Goal: Navigation & Orientation: Find specific page/section

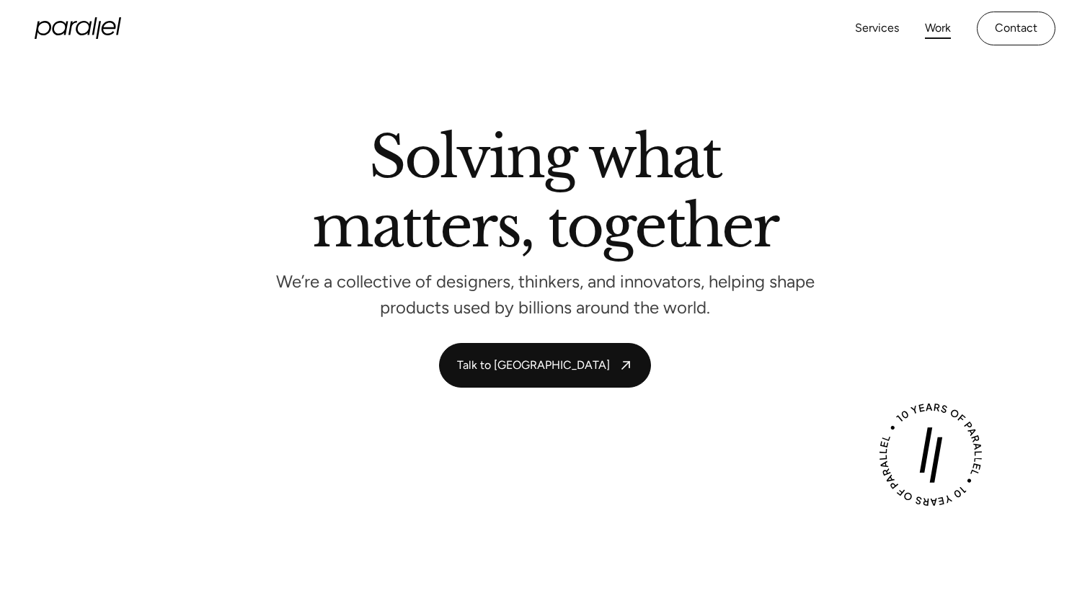
click at [931, 29] on link "Work" at bounding box center [938, 28] width 26 height 21
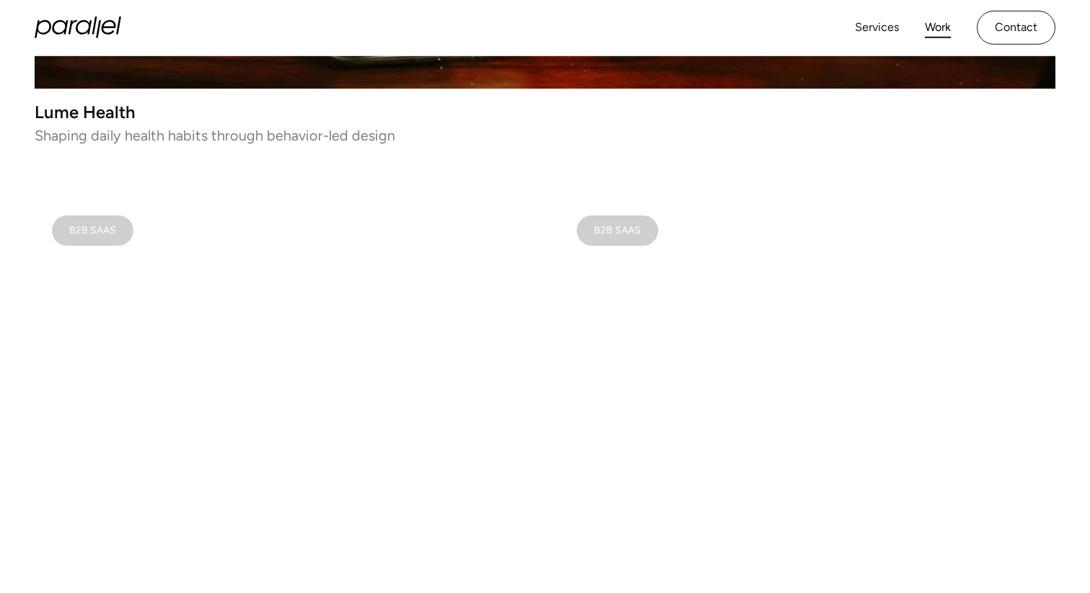
scroll to position [447, 0]
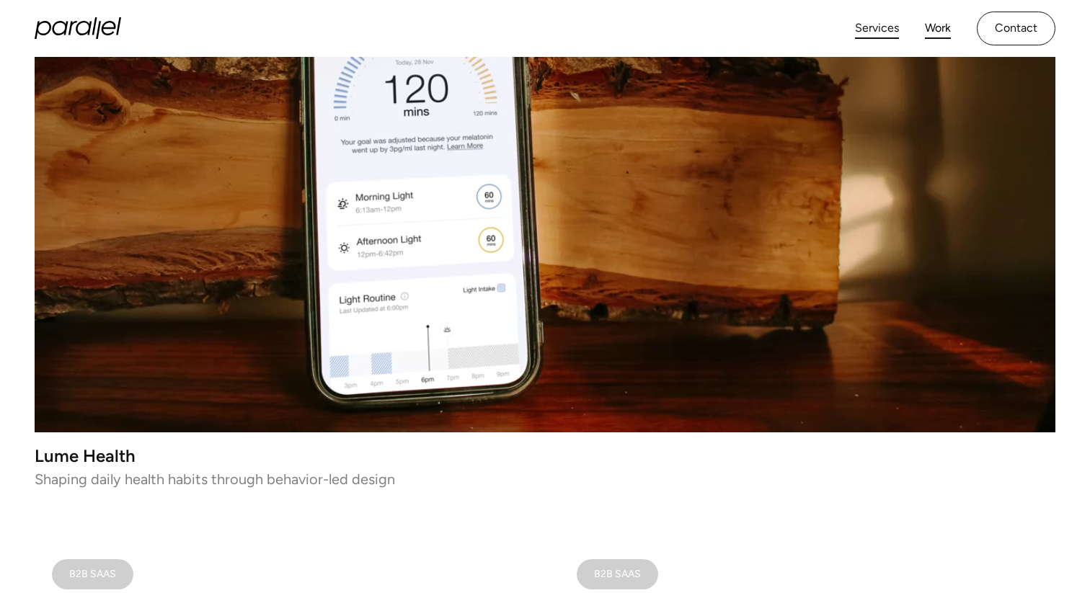
click at [858, 34] on link "Services" at bounding box center [877, 28] width 44 height 21
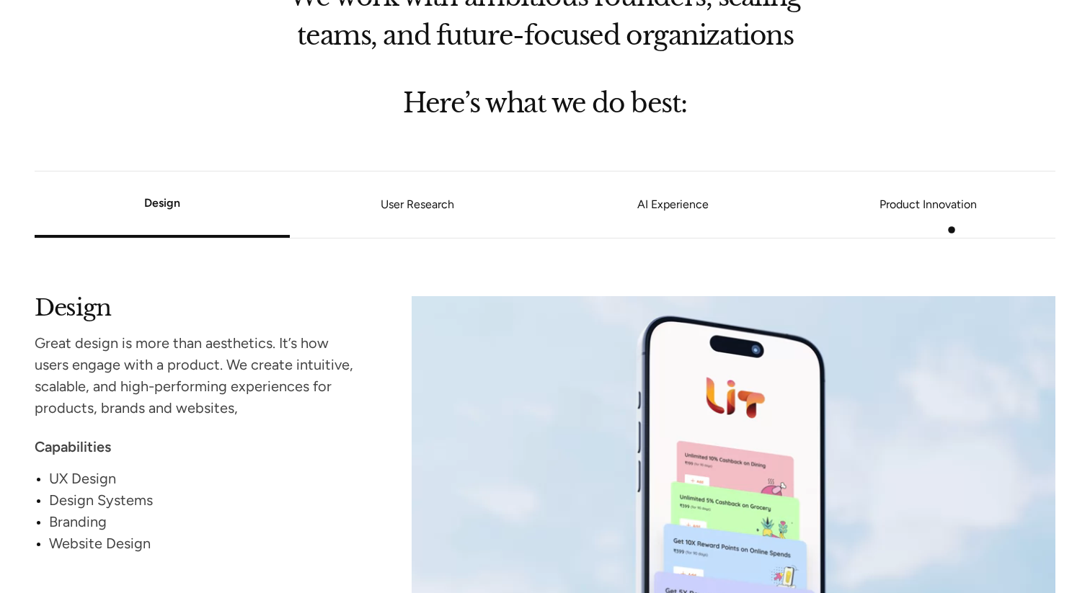
scroll to position [1127, 0]
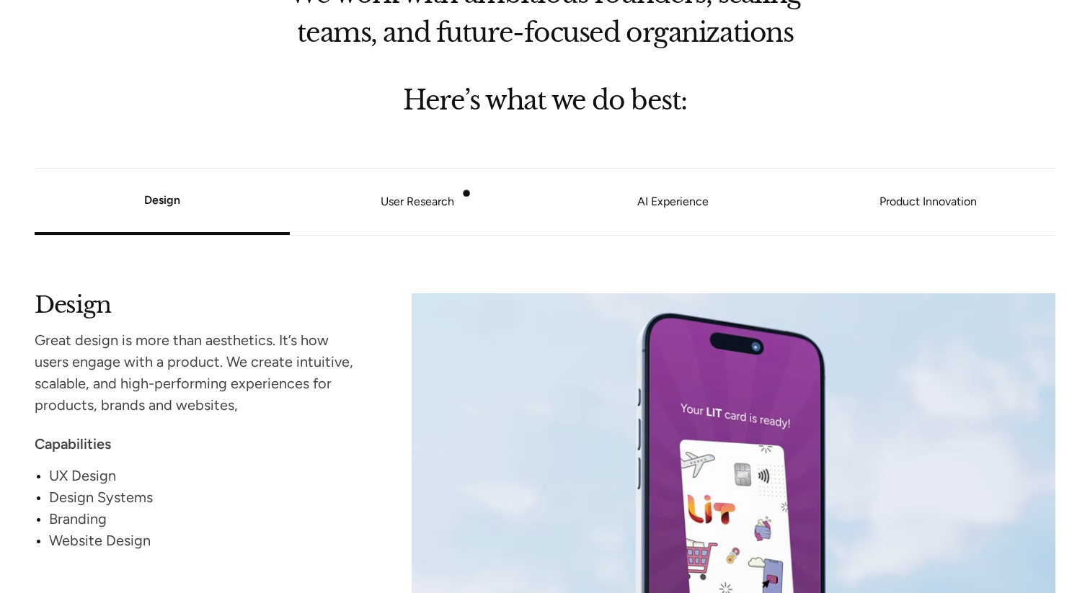
click at [462, 193] on li "User Research" at bounding box center [417, 202] width 255 height 55
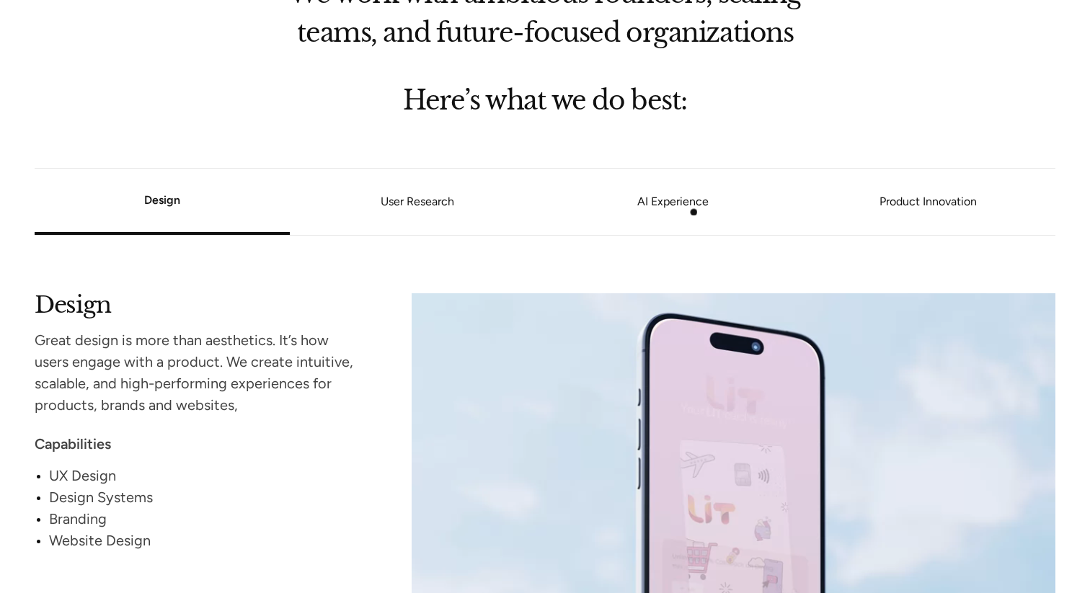
click at [691, 213] on li "AI Experience" at bounding box center [672, 202] width 255 height 55
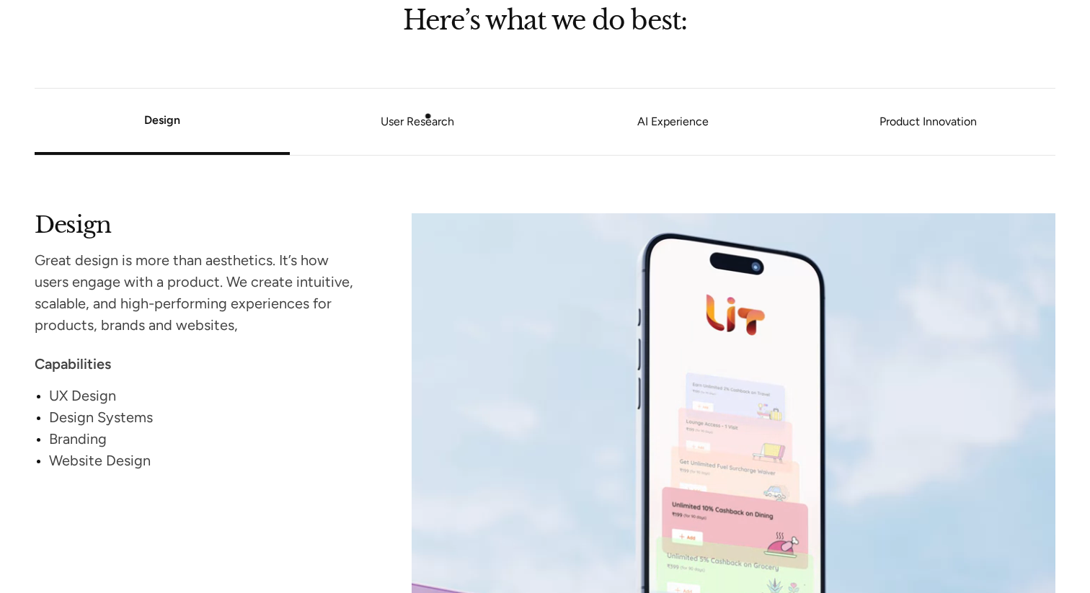
click at [427, 118] on link "User Research" at bounding box center [417, 122] width 255 height 9
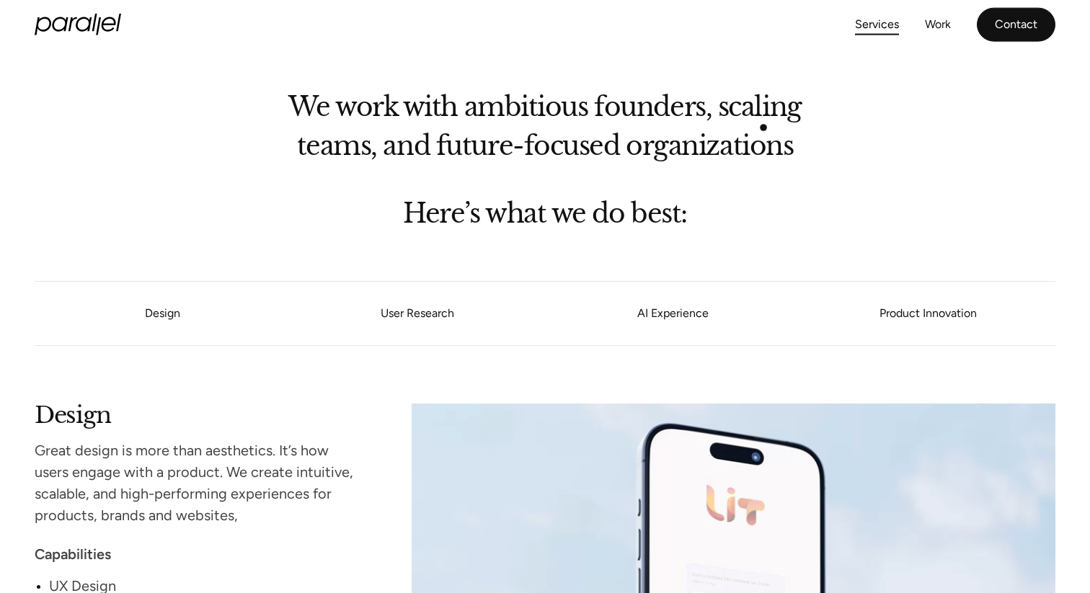
scroll to position [972, 0]
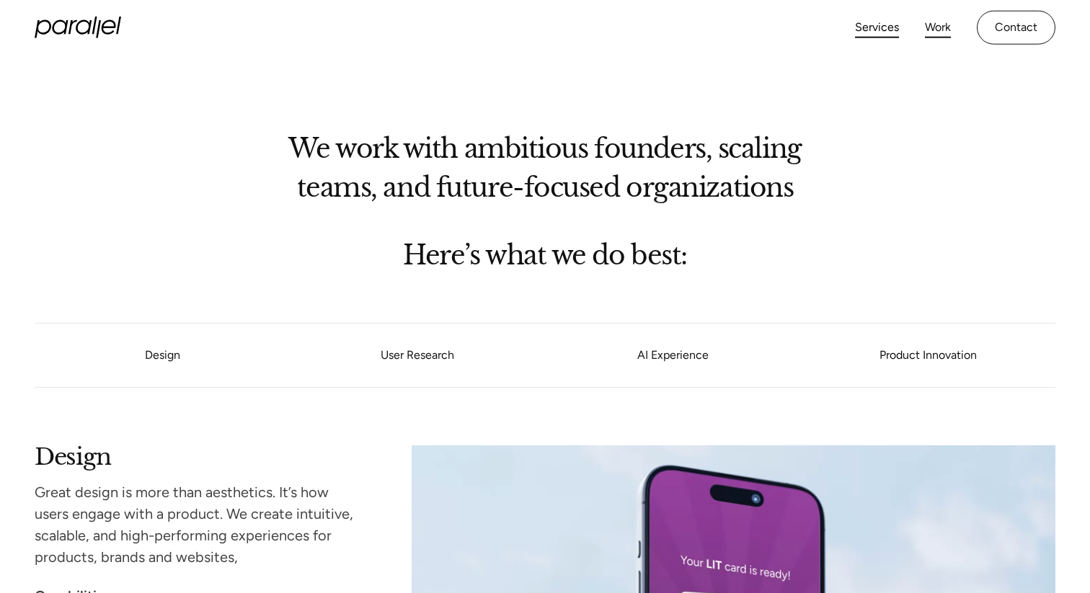
click at [935, 21] on link "Work" at bounding box center [938, 27] width 26 height 21
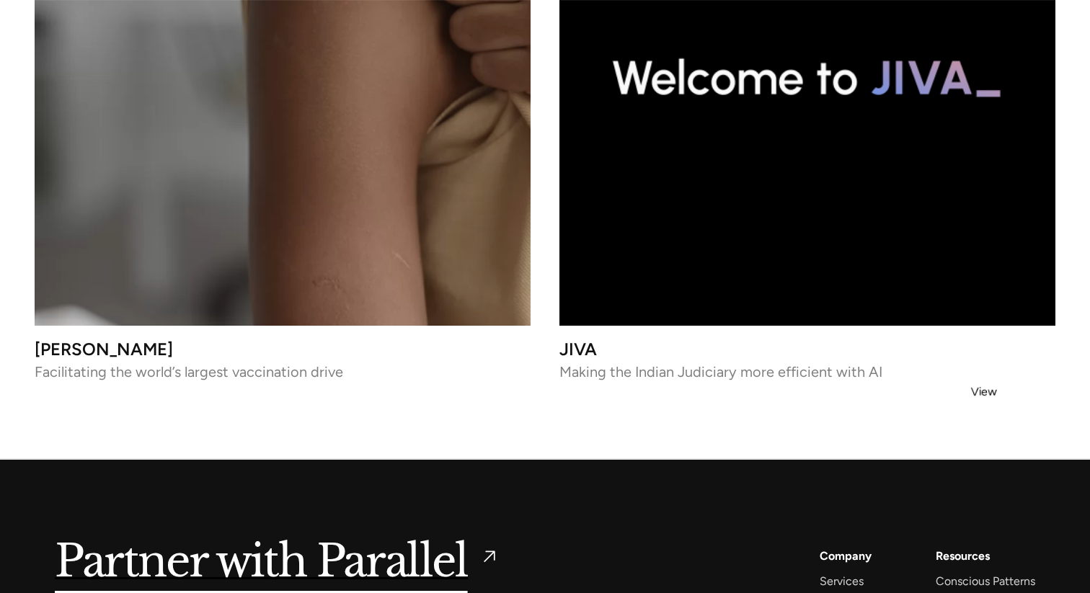
scroll to position [6803, 0]
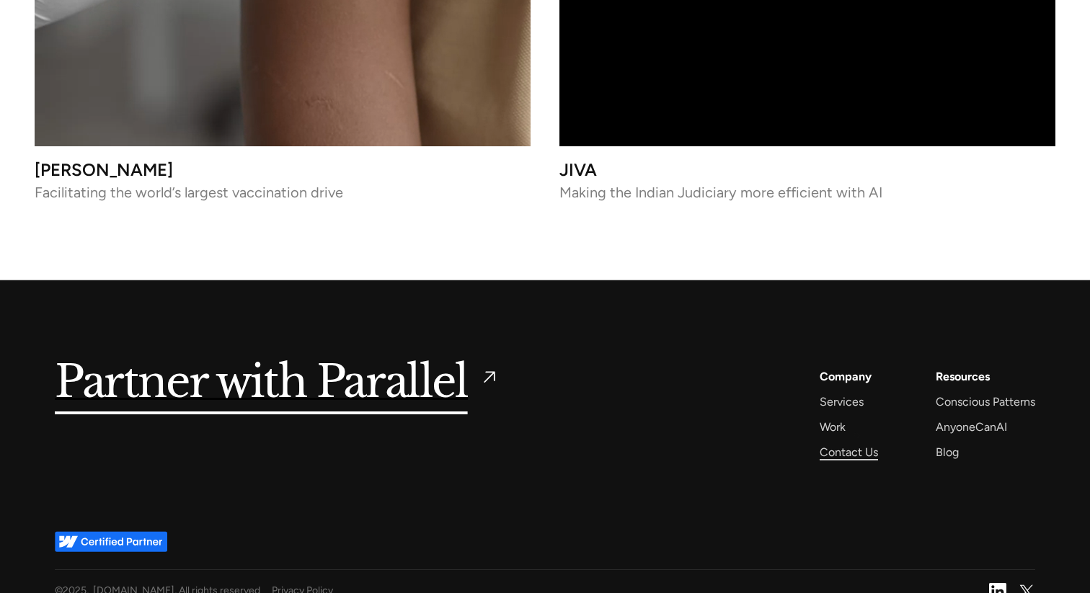
click at [848, 442] on div "Contact Us" at bounding box center [848, 451] width 58 height 19
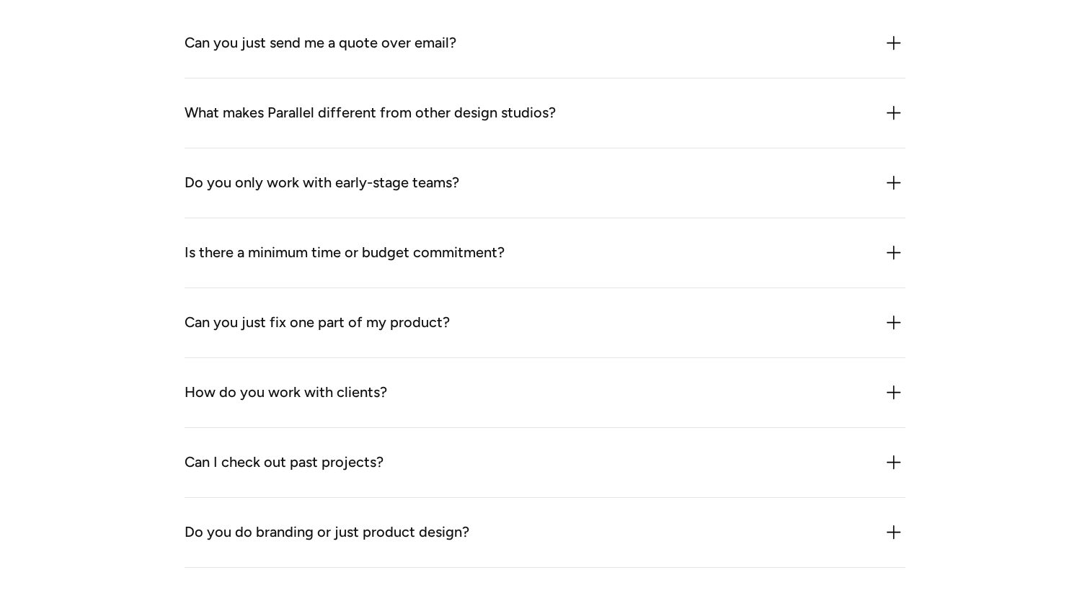
scroll to position [1383, 0]
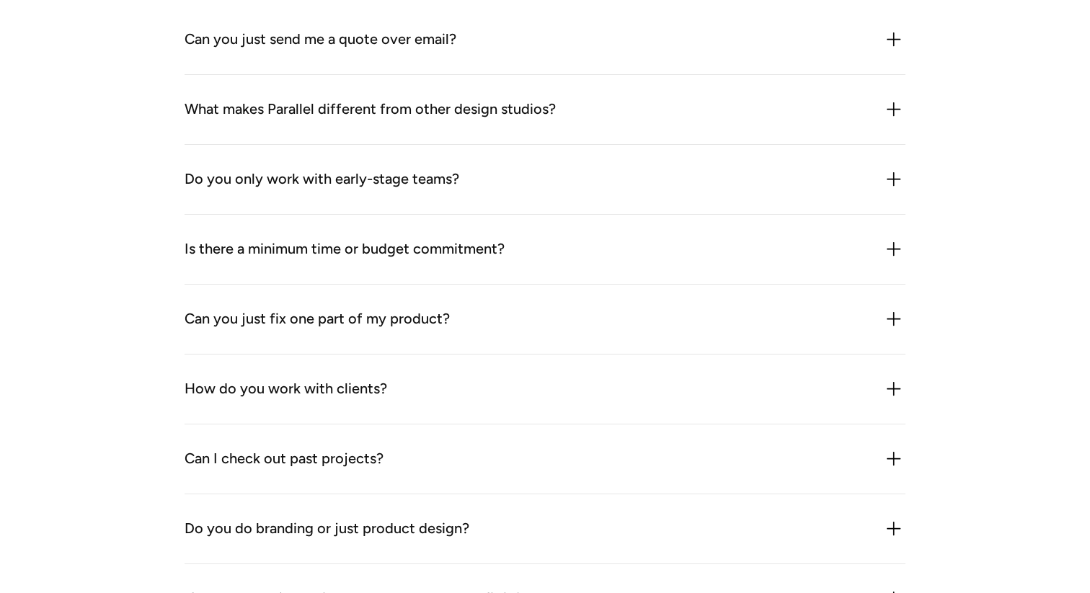
click at [549, 200] on div "Do you only work with early-stage teams? Mostly, but not exclusively. We work w…" at bounding box center [544, 180] width 721 height 70
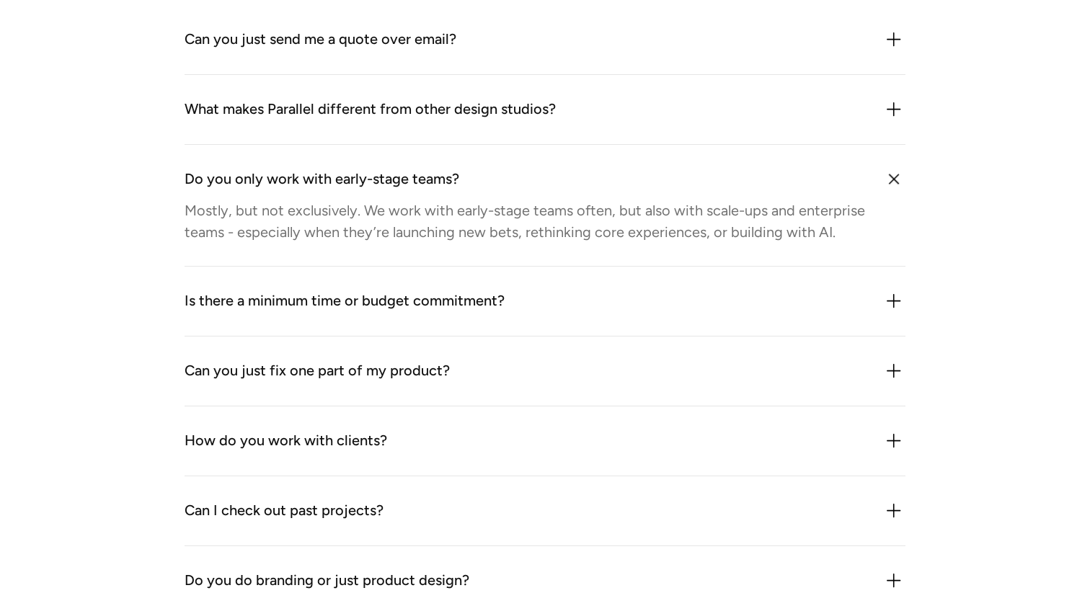
click at [776, 172] on div "Do you only work with early-stage teams?" at bounding box center [544, 179] width 721 height 23
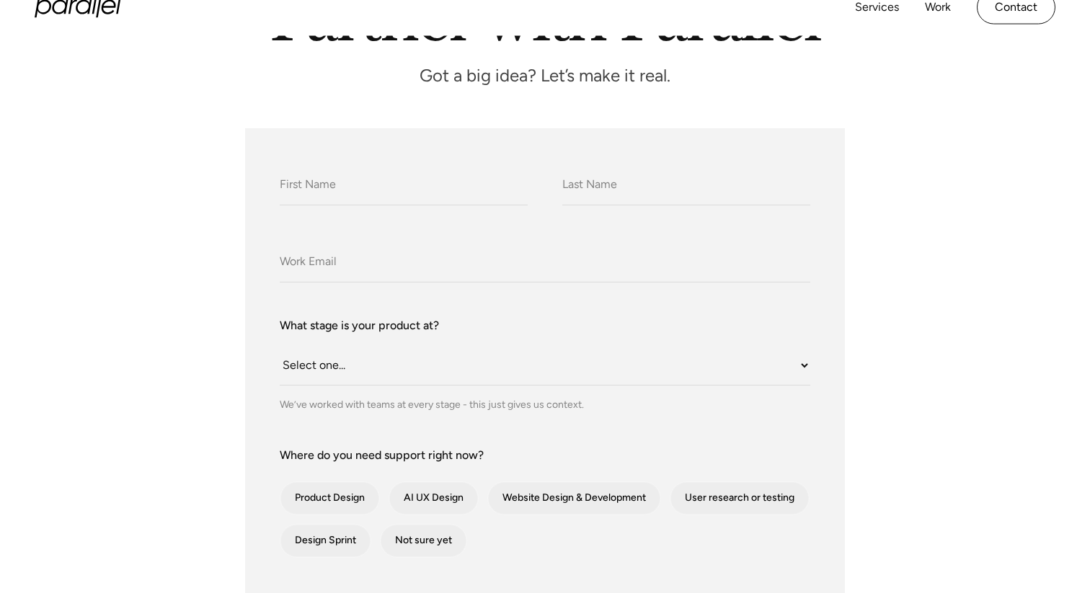
scroll to position [0, 0]
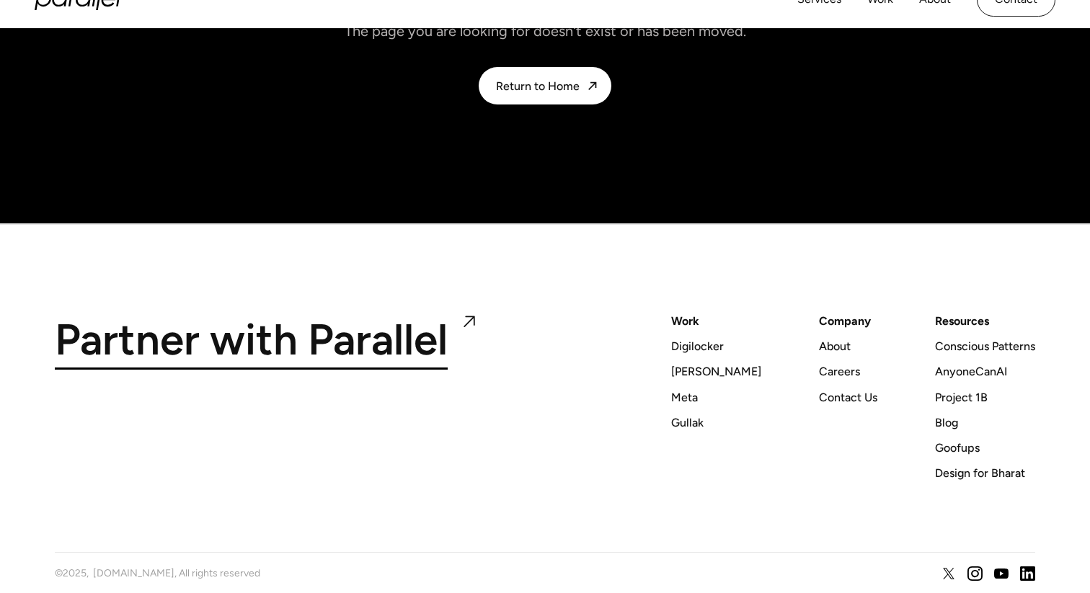
scroll to position [249, 0]
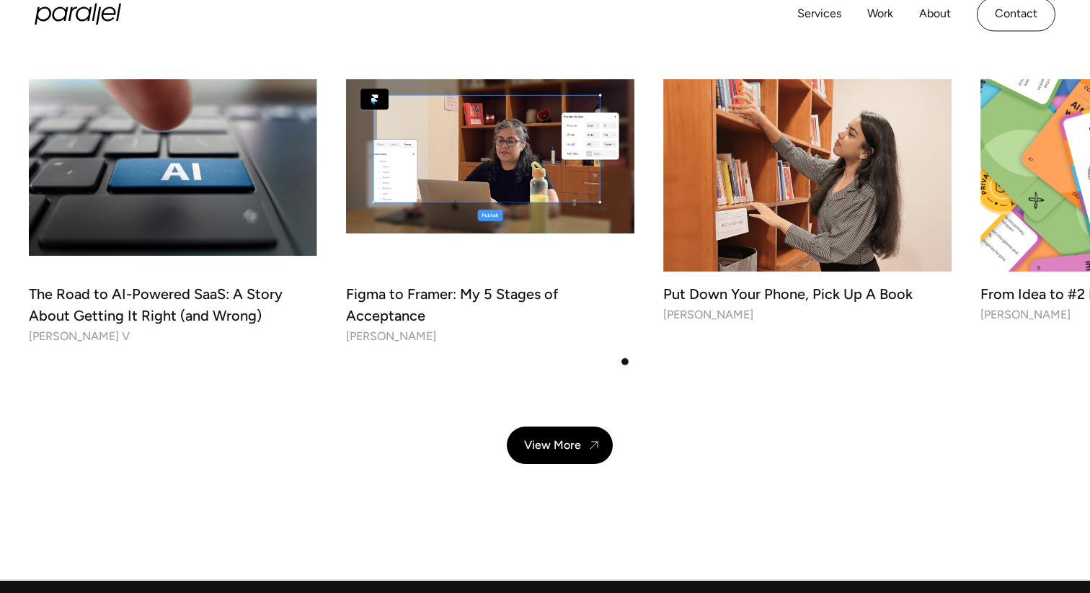
scroll to position [4812, 0]
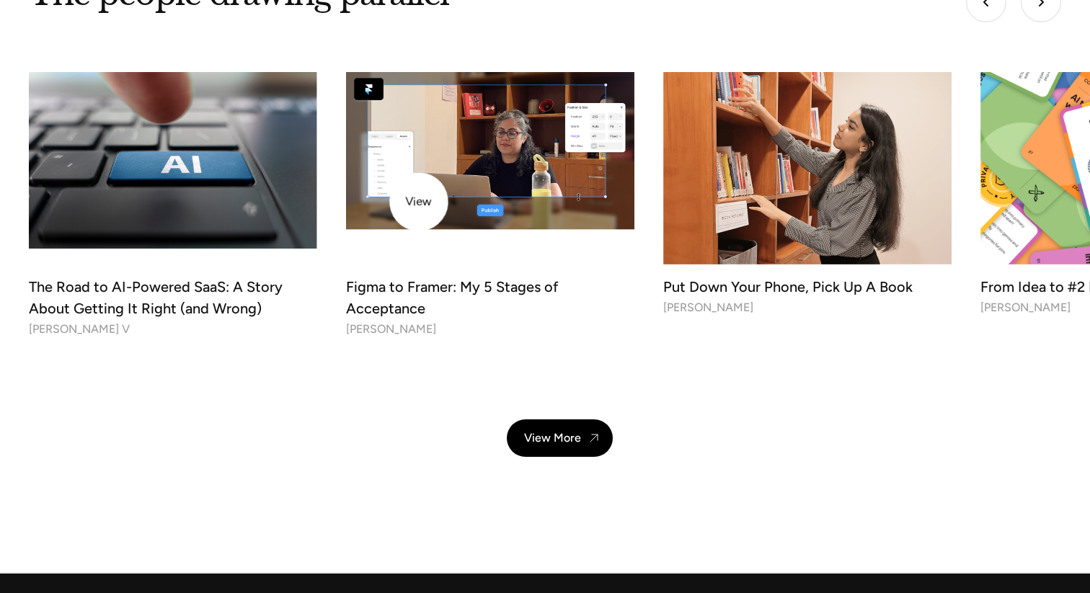
click at [419, 202] on img at bounding box center [490, 148] width 303 height 161
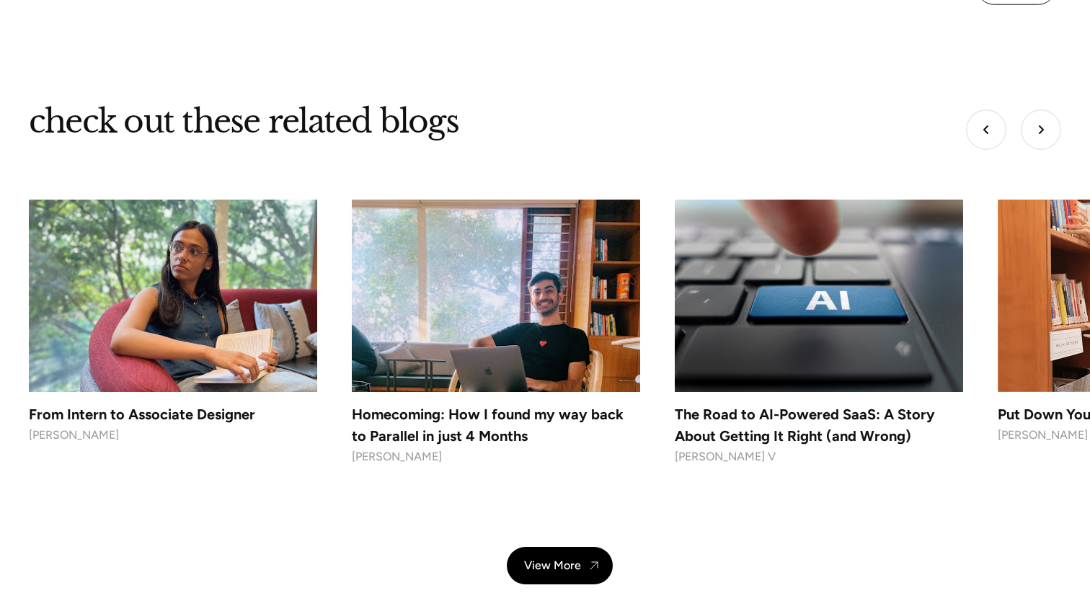
scroll to position [3898, 0]
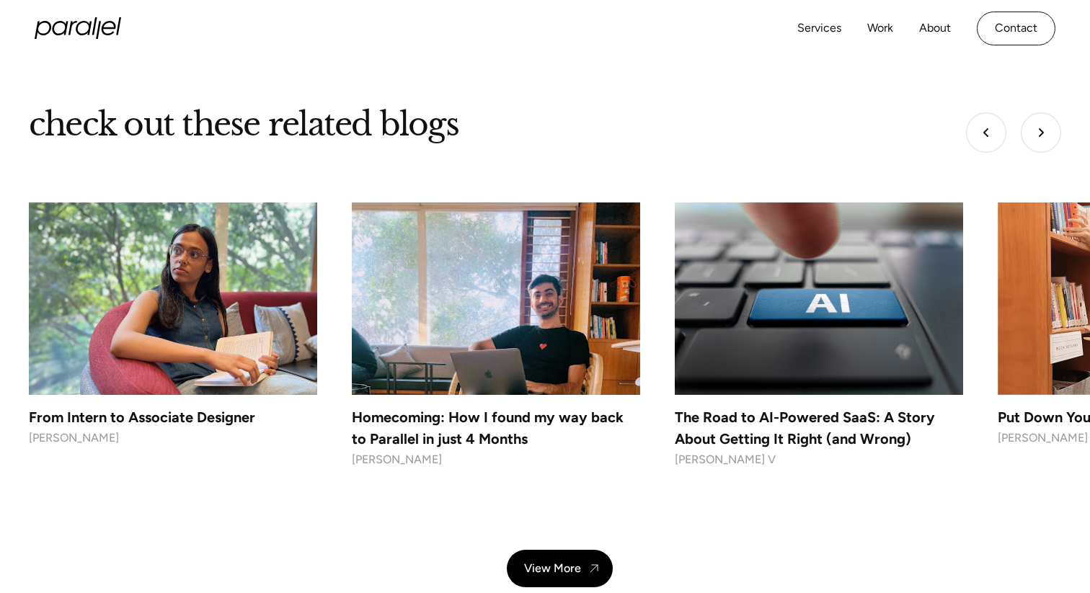
click at [1038, 117] on img "Next slide" at bounding box center [1040, 132] width 40 height 40
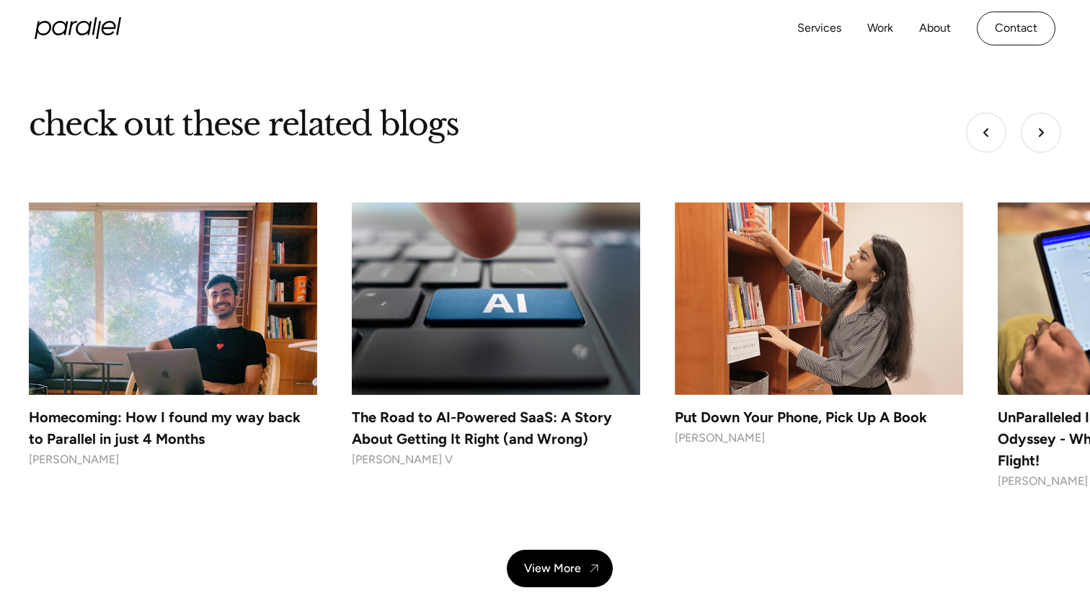
click at [1038, 117] on img "Next slide" at bounding box center [1040, 132] width 40 height 40
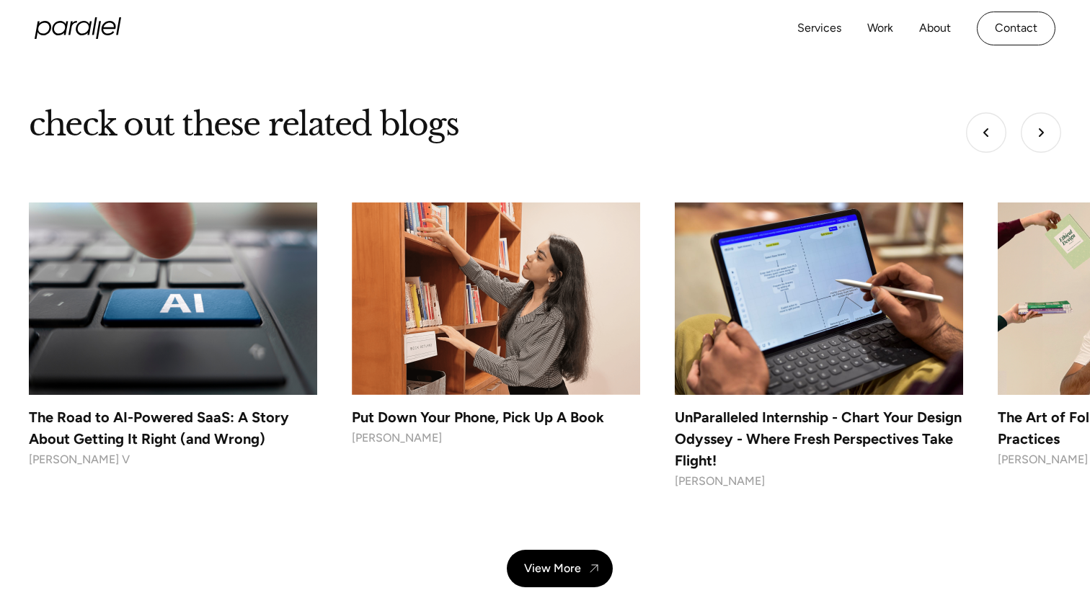
click at [1038, 117] on img "Next slide" at bounding box center [1040, 132] width 40 height 40
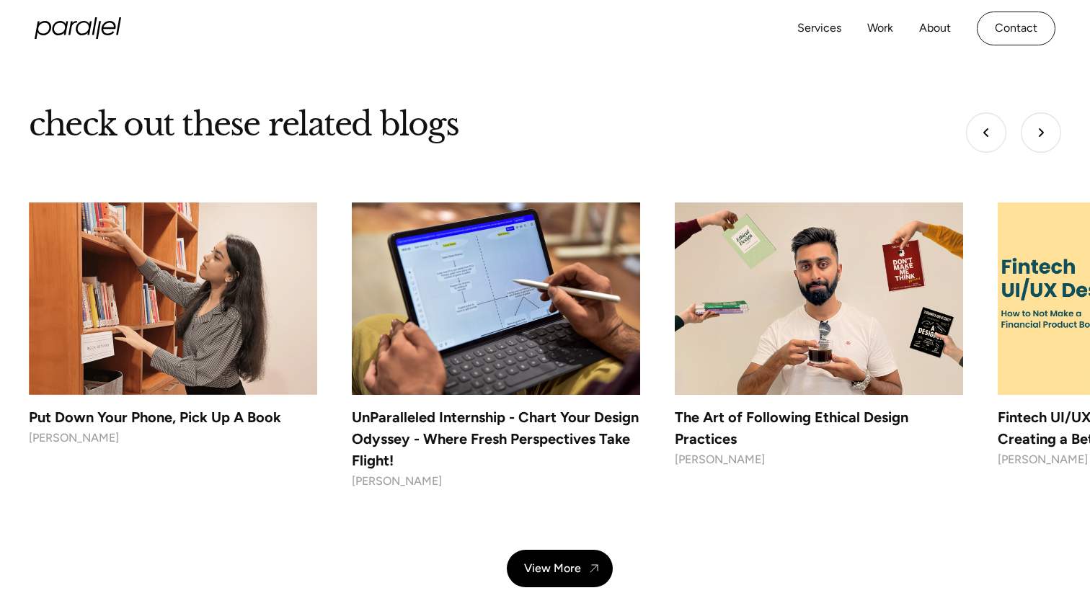
click at [1038, 117] on img "Next slide" at bounding box center [1040, 132] width 40 height 40
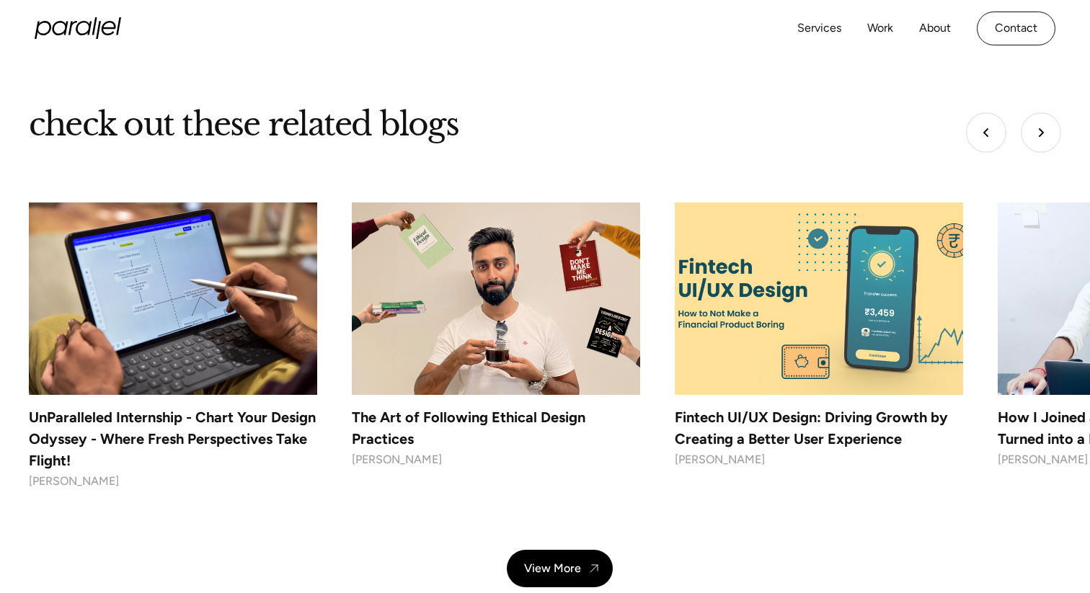
click at [1038, 117] on img "Next slide" at bounding box center [1040, 132] width 40 height 40
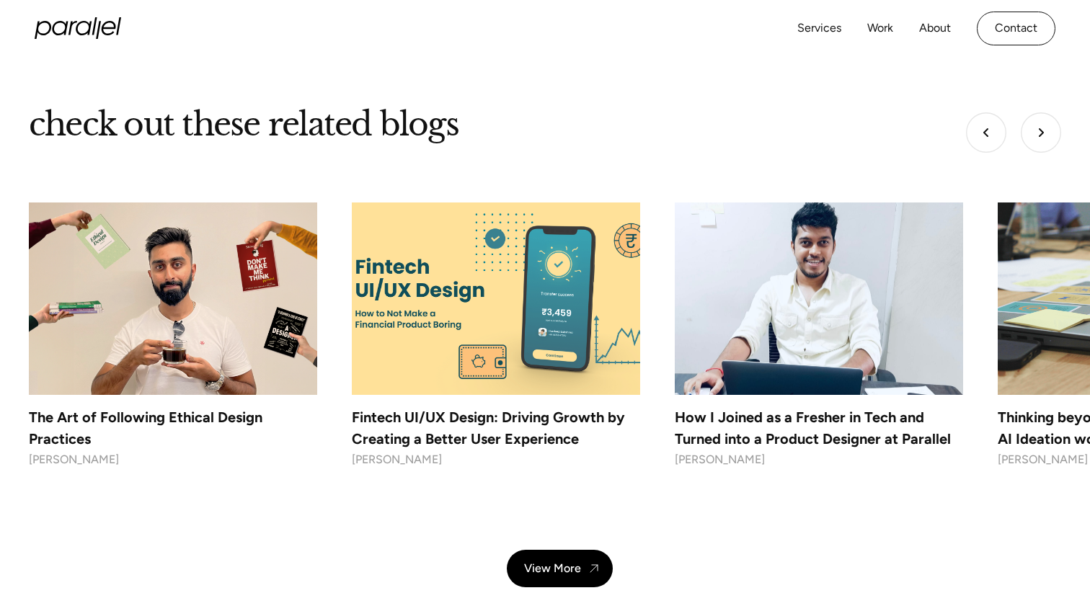
click at [1038, 117] on img "Next slide" at bounding box center [1040, 132] width 40 height 40
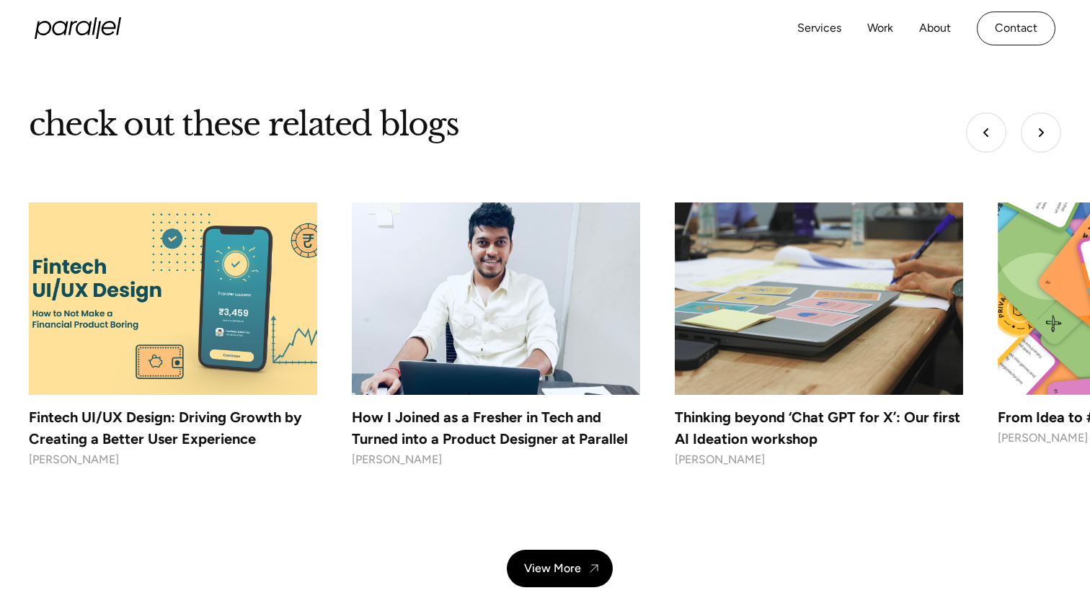
click at [1038, 117] on img "Next slide" at bounding box center [1040, 132] width 40 height 40
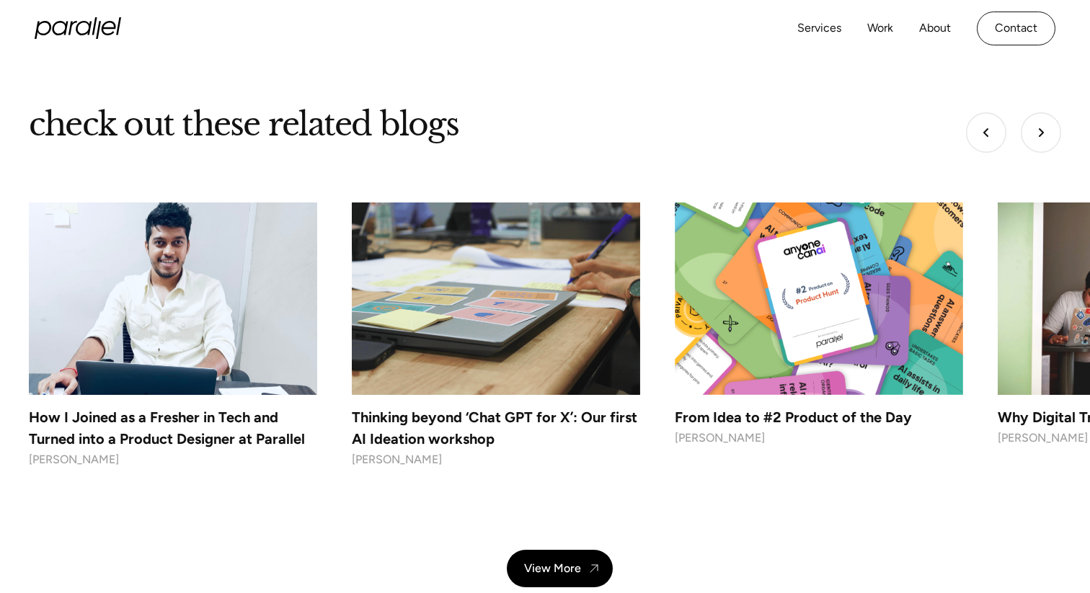
click at [1038, 117] on img "Next slide" at bounding box center [1040, 132] width 40 height 40
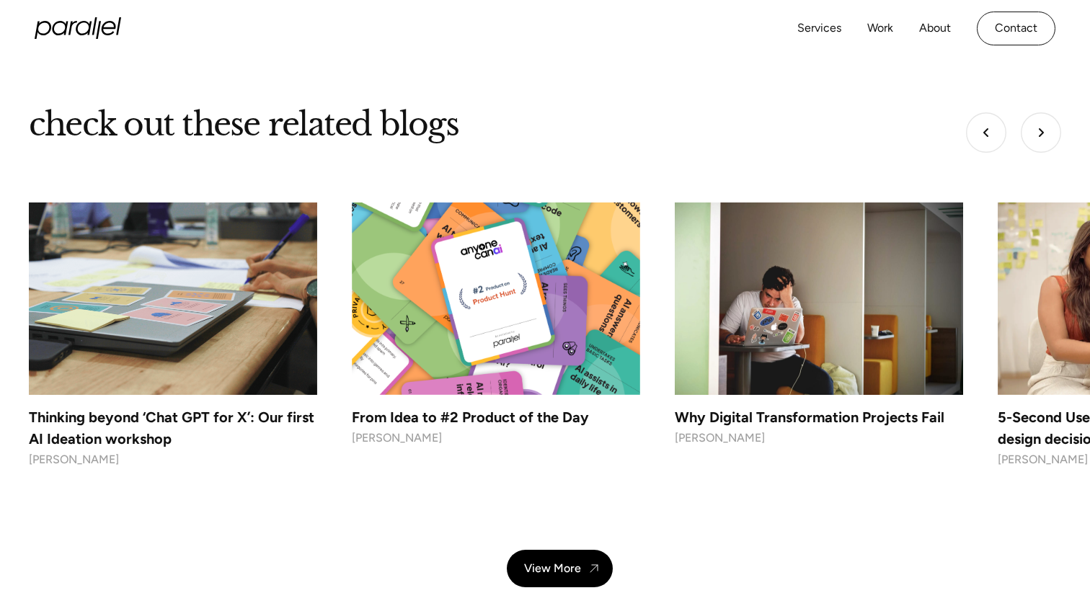
click at [1038, 147] on img "Next slide" at bounding box center [1040, 132] width 40 height 40
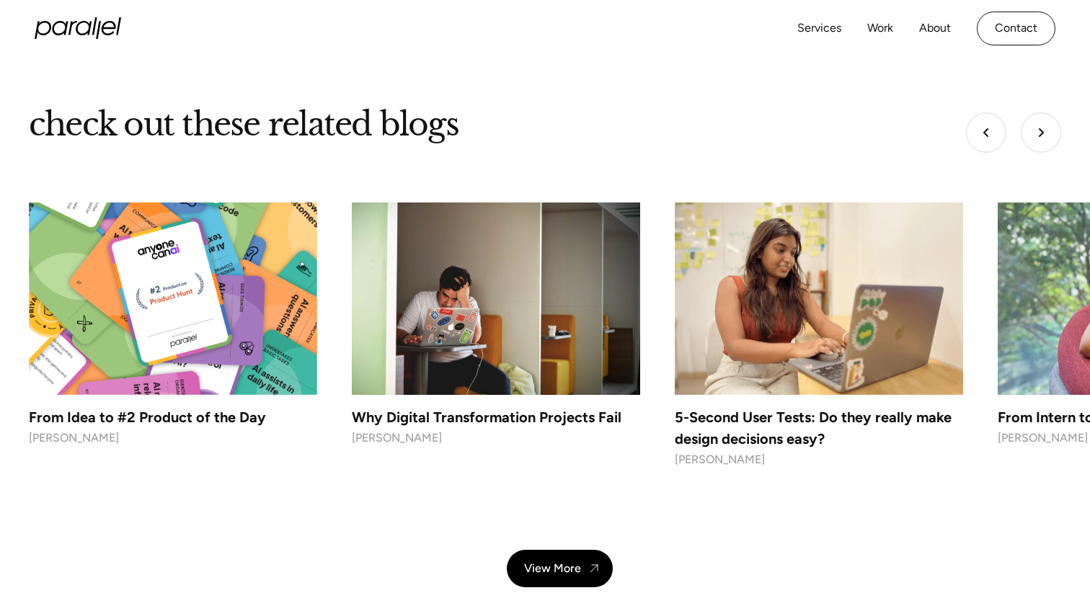
click at [1038, 147] on img "Next slide" at bounding box center [1040, 132] width 40 height 40
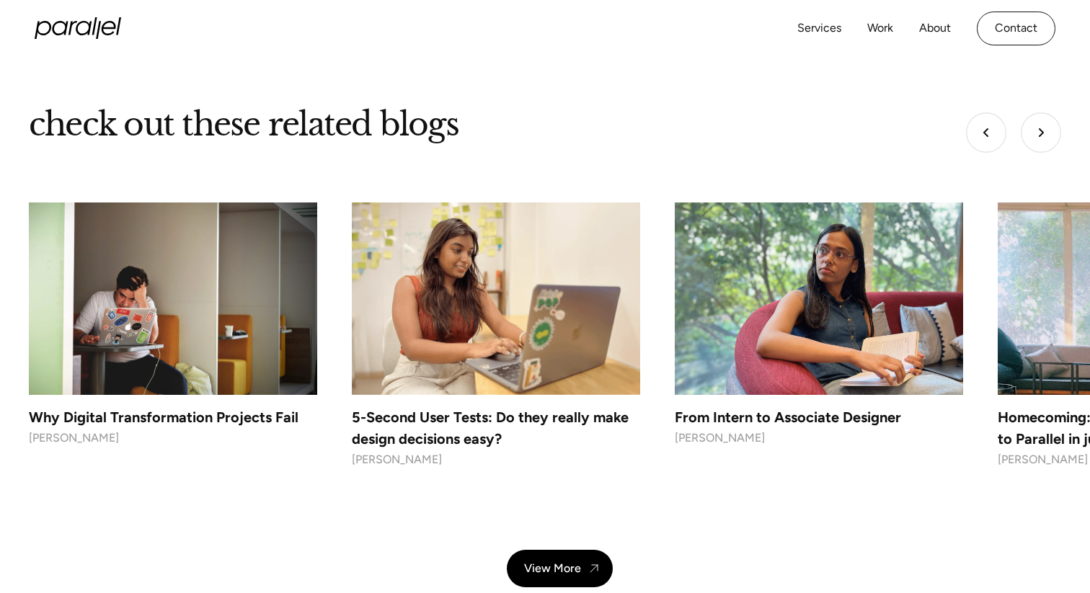
click at [1038, 147] on img "Next slide" at bounding box center [1040, 132] width 40 height 40
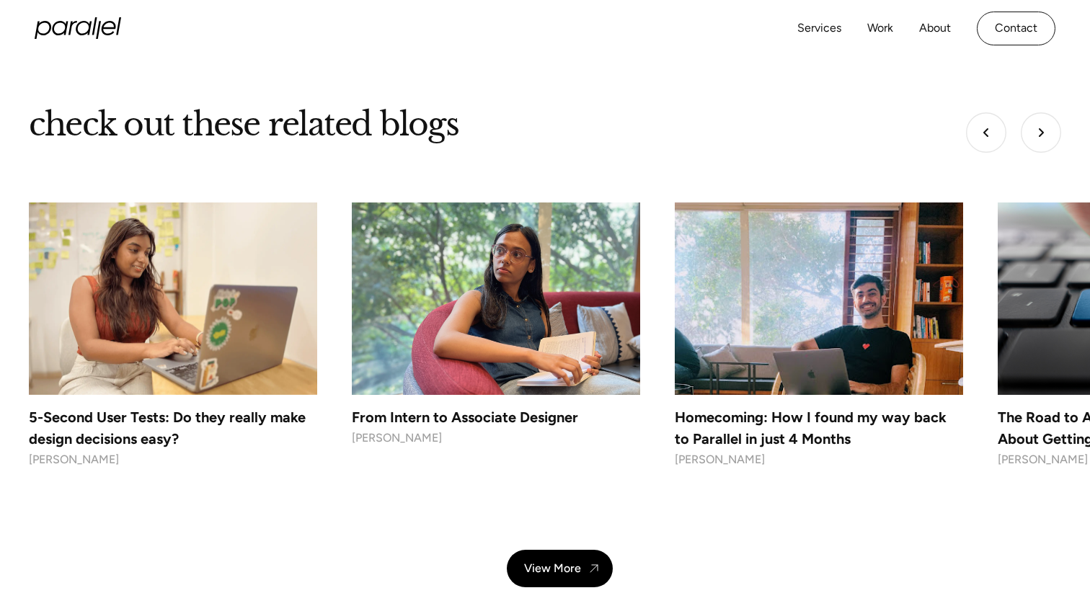
click at [1038, 147] on img "Go to first slide" at bounding box center [1040, 132] width 40 height 40
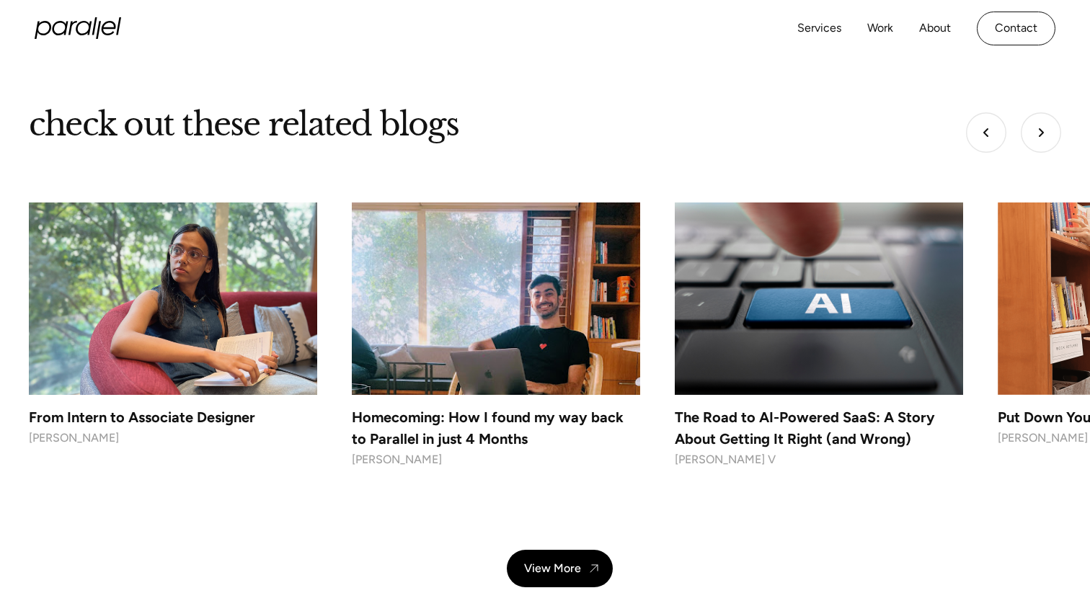
click at [811, 298] on img at bounding box center [818, 298] width 303 height 202
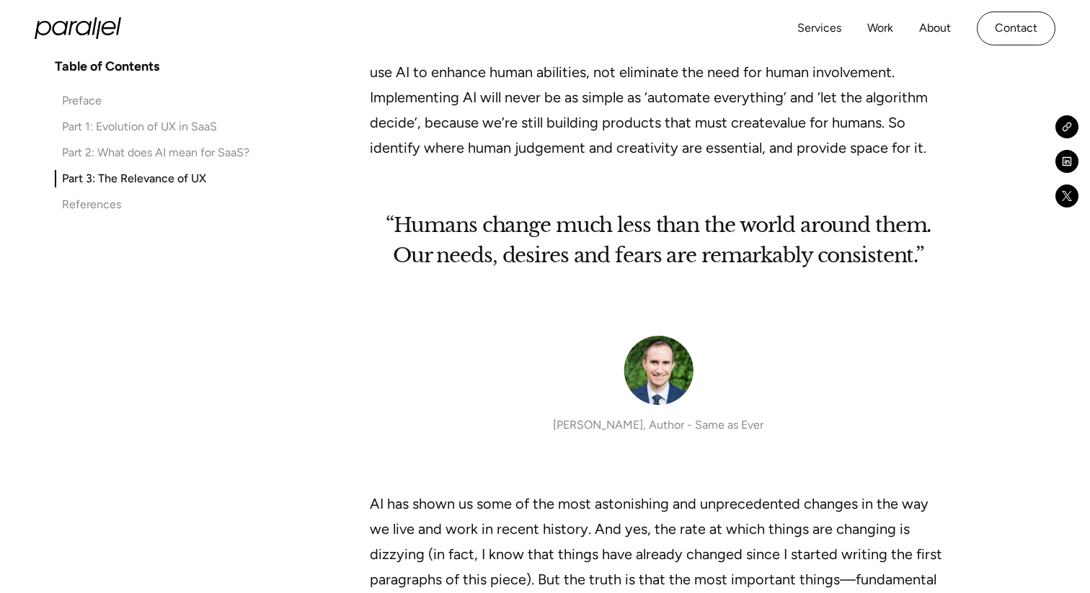
scroll to position [10100, 0]
